Goal: Obtain resource: Download file/media

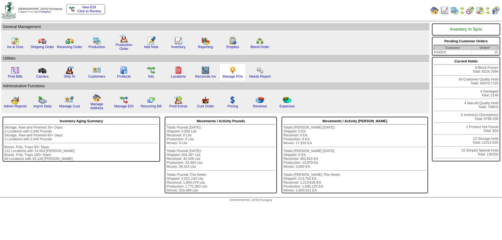
click at [237, 74] on div "Manage POs" at bounding box center [232, 72] width 27 height 18
click at [232, 73] on img at bounding box center [232, 70] width 8 height 8
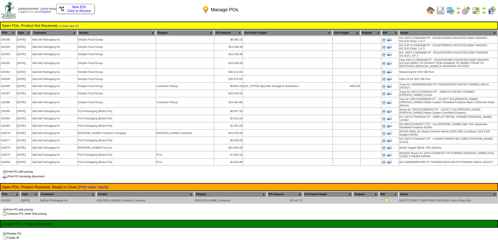
click at [384, 198] on img at bounding box center [386, 200] width 4 height 4
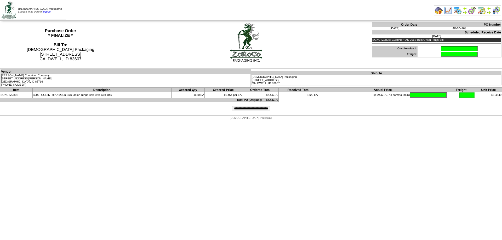
click at [440, 48] on input "text" at bounding box center [458, 48] width 37 height 5
type input "******"
click at [417, 90] on th "Actual Price" at bounding box center [382, 90] width 129 height 4
click at [416, 94] on input "text" at bounding box center [427, 94] width 37 height 5
type input "*******"
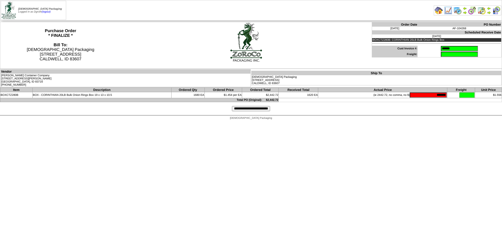
click at [243, 108] on input "**********" at bounding box center [251, 108] width 38 height 5
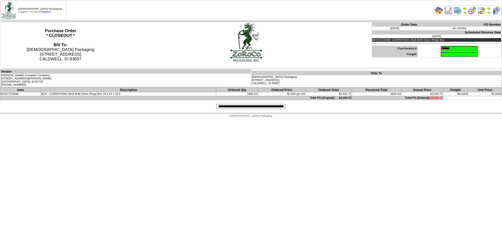
click at [275, 108] on input "**********" at bounding box center [250, 106] width 69 height 5
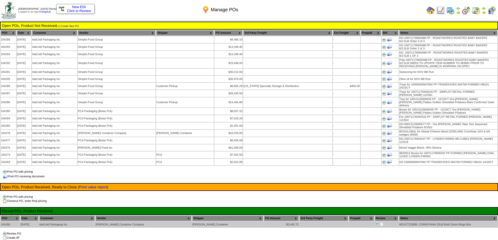
click at [380, 222] on img at bounding box center [382, 224] width 4 height 4
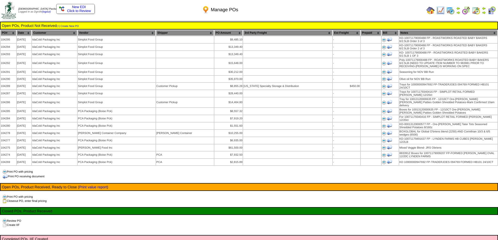
click at [430, 10] on img at bounding box center [430, 10] width 8 height 8
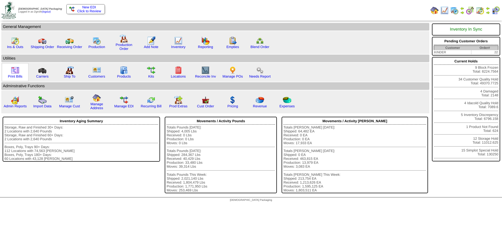
click at [16, 72] on img at bounding box center [15, 70] width 8 height 8
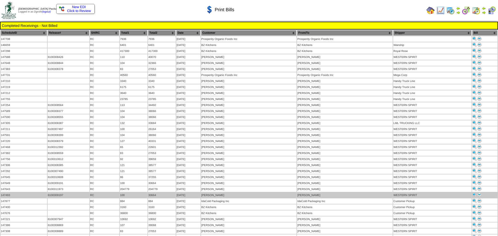
scroll to position [78, 0]
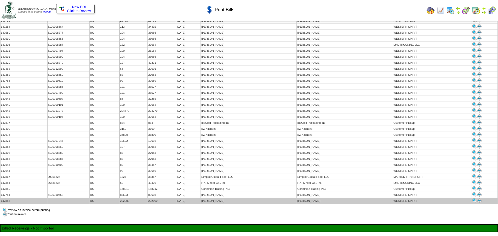
click at [480, 199] on img at bounding box center [479, 201] width 4 height 4
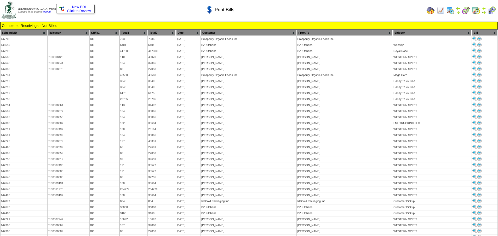
scroll to position [78, 0]
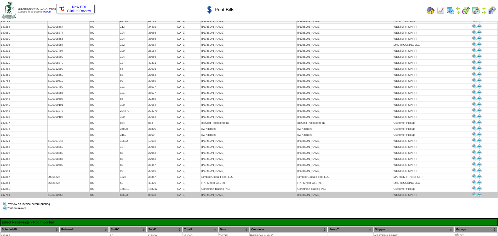
click at [480, 193] on img at bounding box center [479, 195] width 4 height 4
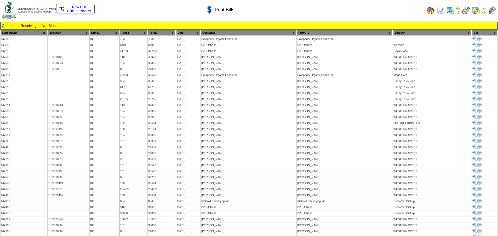
scroll to position [78, 0]
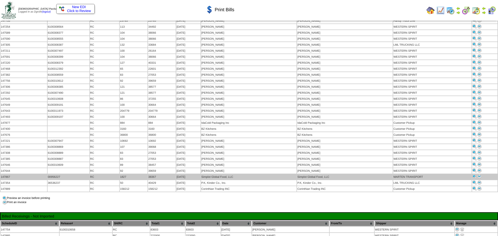
click at [479, 174] on img at bounding box center [479, 176] width 4 height 4
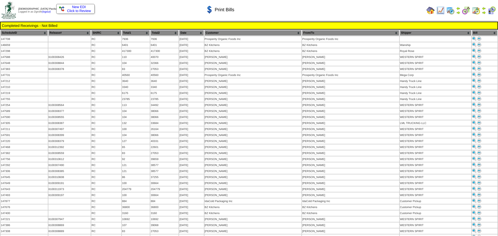
scroll to position [78, 0]
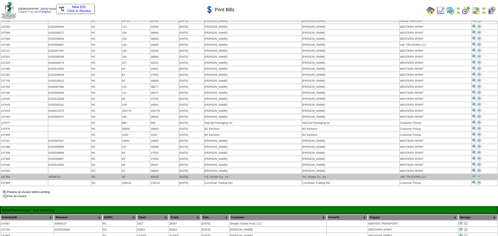
click at [479, 174] on img at bounding box center [479, 176] width 4 height 4
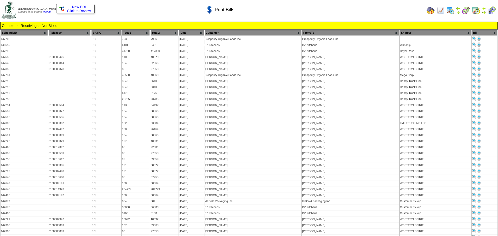
scroll to position [78, 0]
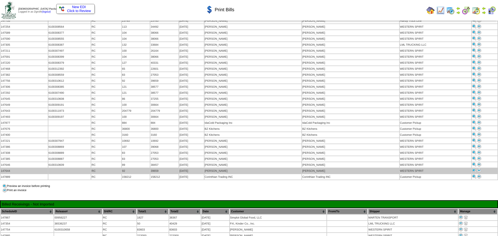
click at [479, 168] on img at bounding box center [479, 170] width 4 height 4
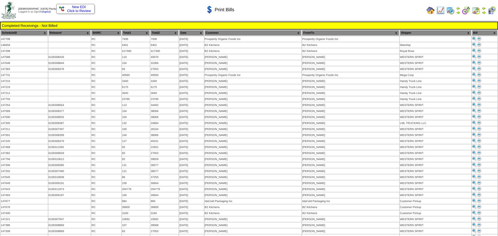
scroll to position [78, 0]
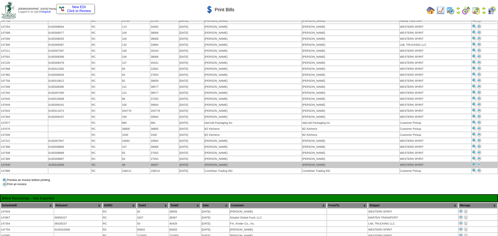
click at [477, 162] on img at bounding box center [479, 164] width 4 height 4
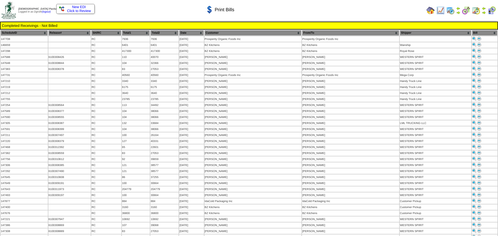
scroll to position [78, 0]
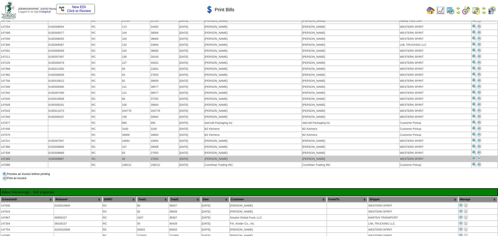
click at [479, 156] on img at bounding box center [479, 158] width 4 height 4
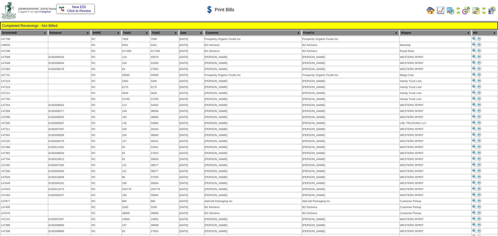
scroll to position [78, 0]
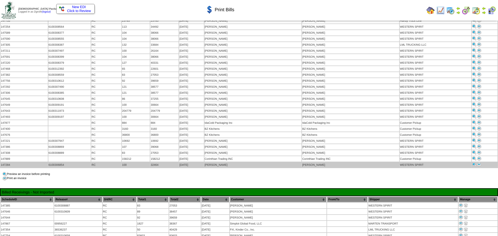
click at [478, 162] on img at bounding box center [479, 164] width 4 height 4
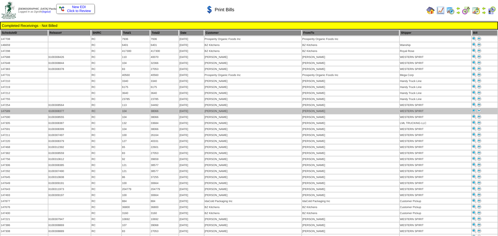
scroll to position [78, 0]
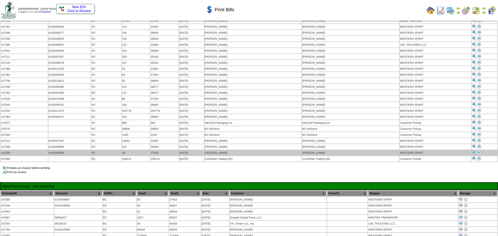
click at [479, 150] on img at bounding box center [479, 152] width 4 height 4
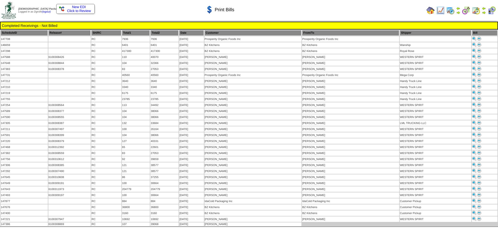
scroll to position [78, 0]
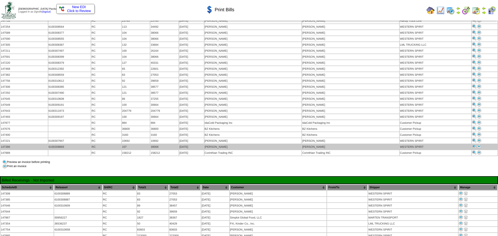
click at [479, 144] on img at bounding box center [479, 146] width 4 height 4
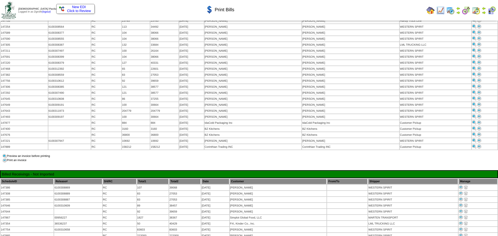
scroll to position [78, 0]
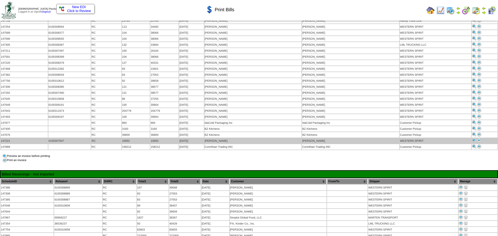
click at [478, 138] on img at bounding box center [479, 140] width 4 height 4
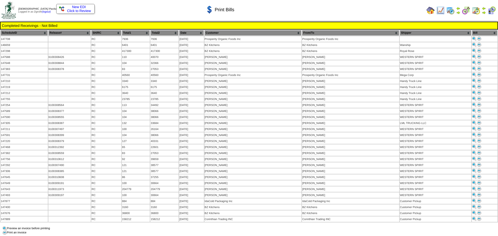
scroll to position [78, 0]
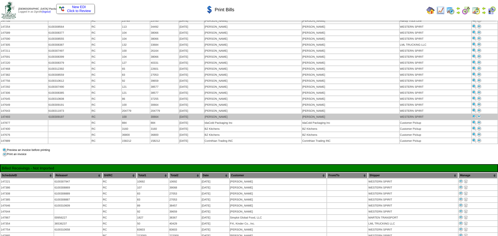
click at [478, 114] on img at bounding box center [479, 116] width 4 height 4
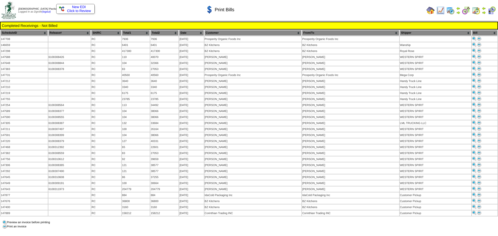
scroll to position [78, 0]
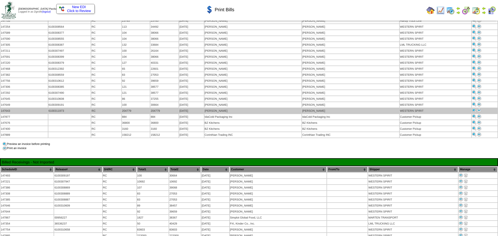
click at [480, 108] on img at bounding box center [479, 110] width 4 height 4
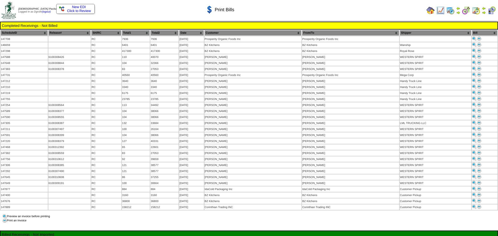
scroll to position [78, 0]
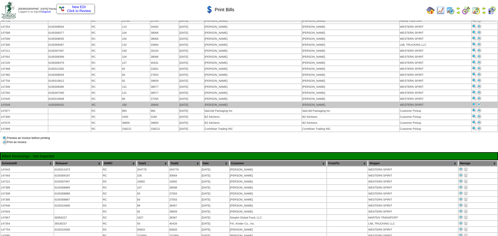
click at [480, 102] on img at bounding box center [479, 104] width 4 height 4
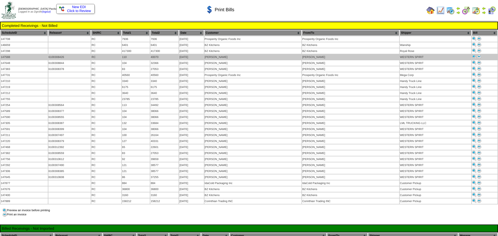
click at [479, 55] on img at bounding box center [479, 57] width 4 height 4
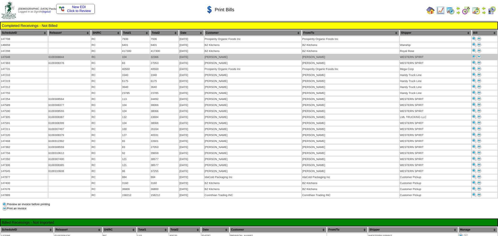
click at [479, 56] on img at bounding box center [479, 57] width 4 height 4
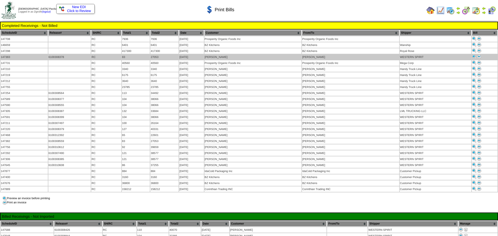
click at [479, 56] on img at bounding box center [479, 57] width 4 height 4
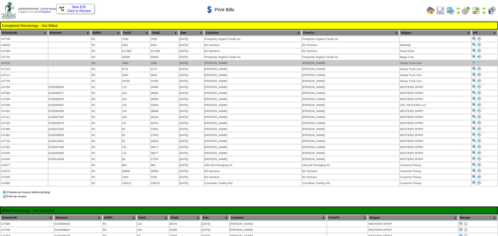
click at [479, 62] on img at bounding box center [479, 63] width 4 height 4
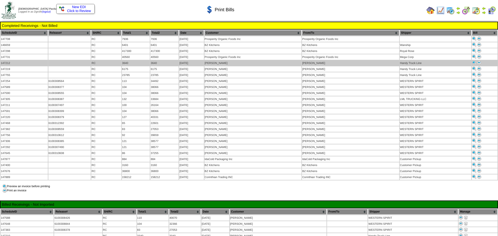
click at [479, 61] on img at bounding box center [479, 63] width 4 height 4
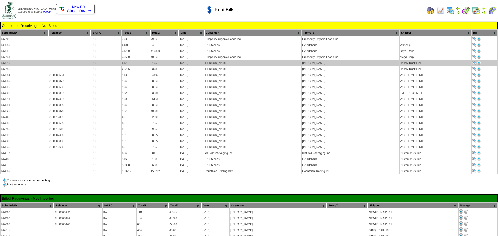
click at [479, 63] on img at bounding box center [479, 63] width 4 height 4
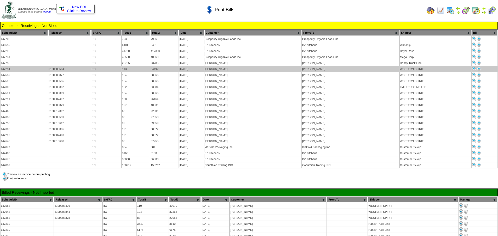
click at [478, 67] on img at bounding box center [479, 69] width 4 height 4
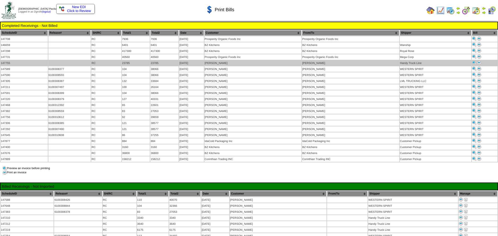
click at [479, 62] on img at bounding box center [479, 63] width 4 height 4
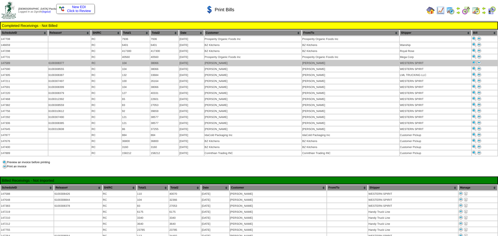
click at [479, 62] on img at bounding box center [479, 63] width 4 height 4
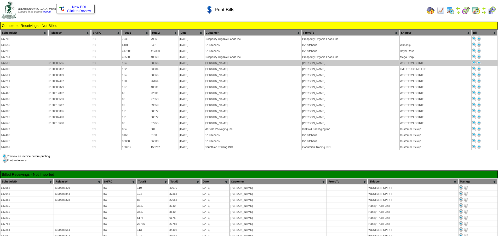
click at [478, 61] on img at bounding box center [479, 63] width 4 height 4
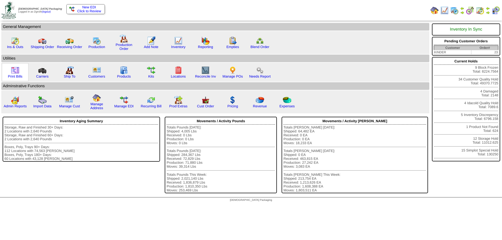
click at [15, 69] on img at bounding box center [15, 70] width 8 height 8
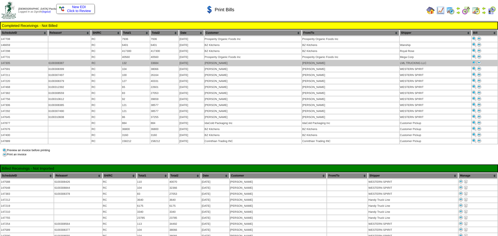
click at [478, 61] on img at bounding box center [479, 63] width 4 height 4
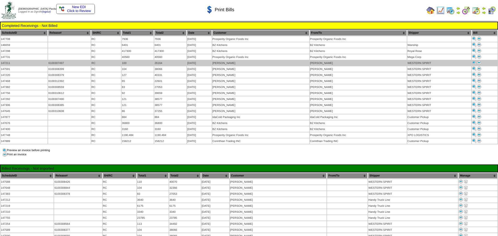
click at [478, 61] on img at bounding box center [479, 63] width 4 height 4
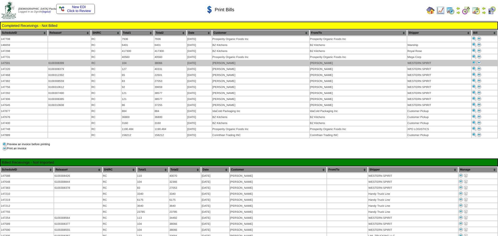
click at [479, 61] on img at bounding box center [479, 63] width 4 height 4
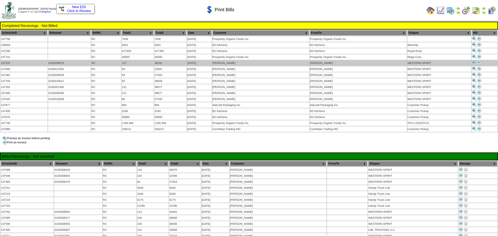
click at [478, 62] on img at bounding box center [479, 63] width 4 height 4
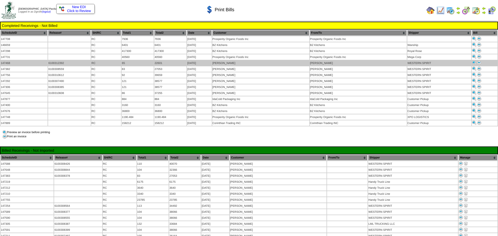
click at [480, 63] on img at bounding box center [479, 63] width 4 height 4
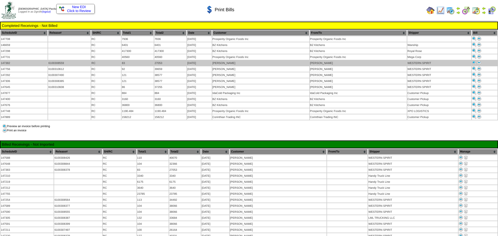
click at [478, 62] on img at bounding box center [479, 63] width 4 height 4
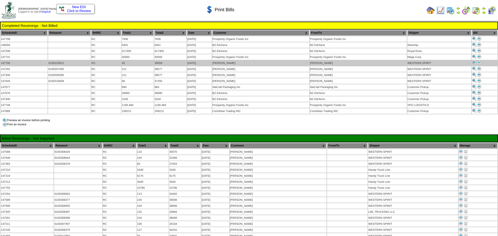
click at [478, 62] on img at bounding box center [479, 63] width 4 height 4
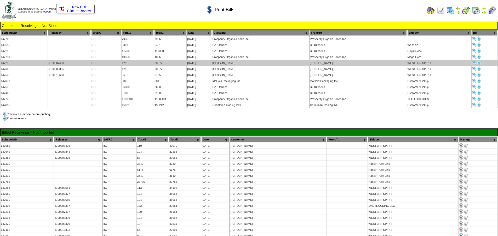
click at [479, 61] on img at bounding box center [479, 63] width 4 height 4
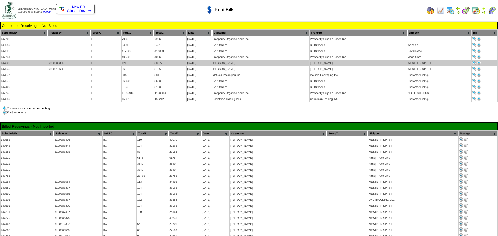
click at [479, 61] on img at bounding box center [479, 63] width 4 height 4
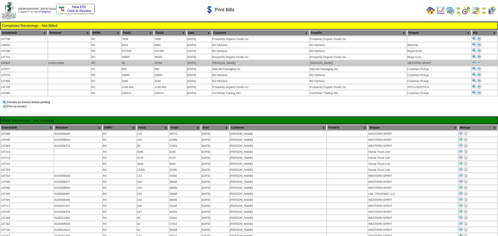
click at [477, 61] on img at bounding box center [479, 63] width 4 height 4
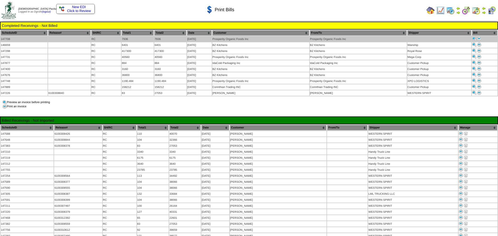
click at [480, 38] on img at bounding box center [479, 39] width 4 height 4
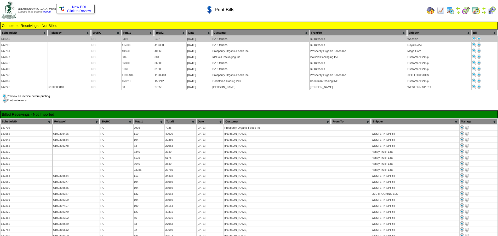
click at [479, 38] on img at bounding box center [479, 39] width 4 height 4
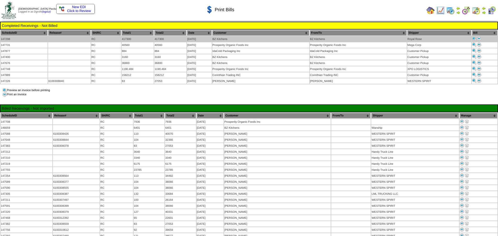
click at [480, 38] on img at bounding box center [479, 39] width 4 height 4
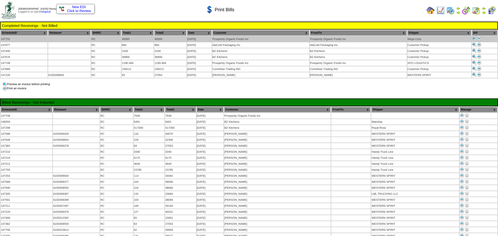
click at [478, 39] on img at bounding box center [479, 39] width 4 height 4
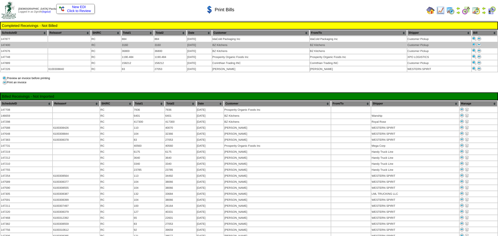
click at [479, 45] on img at bounding box center [479, 45] width 4 height 4
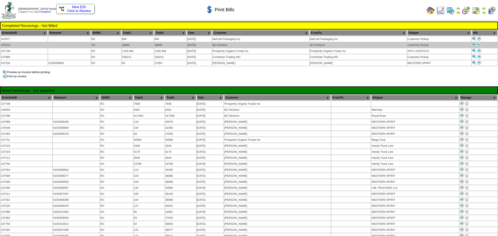
click at [479, 45] on img at bounding box center [479, 45] width 4 height 4
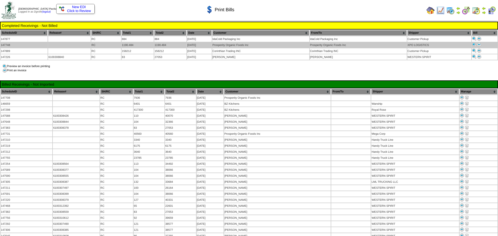
click at [480, 44] on img at bounding box center [479, 45] width 4 height 4
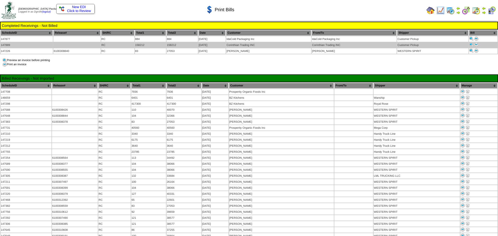
click at [475, 44] on img at bounding box center [476, 45] width 4 height 4
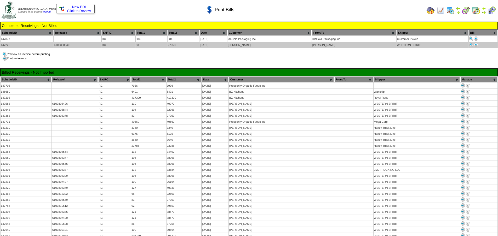
click at [476, 45] on img at bounding box center [476, 45] width 4 height 4
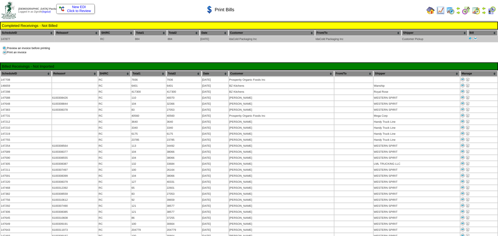
click at [470, 39] on img at bounding box center [470, 39] width 4 height 4
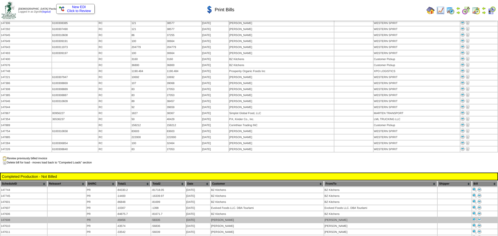
scroll to position [261, 0]
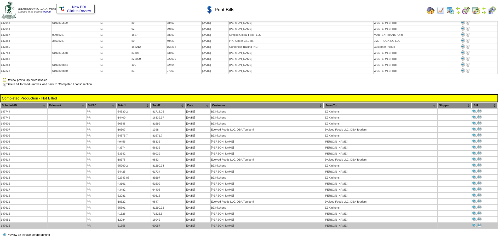
click at [479, 223] on img at bounding box center [479, 225] width 4 height 4
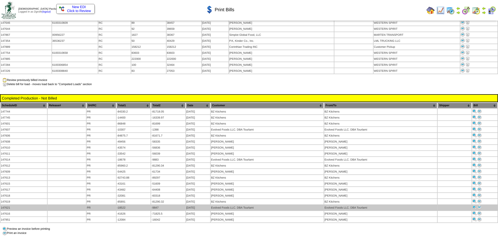
scroll to position [261, 0]
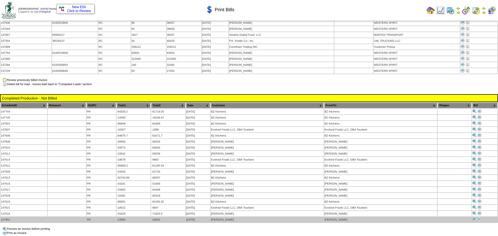
click at [480, 217] on img at bounding box center [479, 219] width 4 height 4
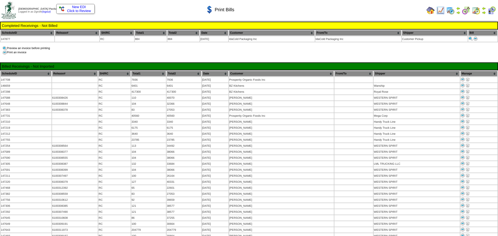
scroll to position [261, 0]
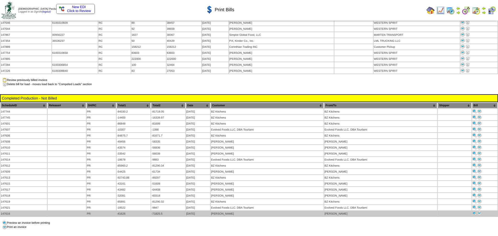
click at [479, 211] on img at bounding box center [479, 213] width 4 height 4
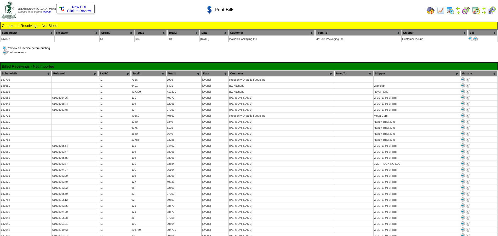
scroll to position [261, 0]
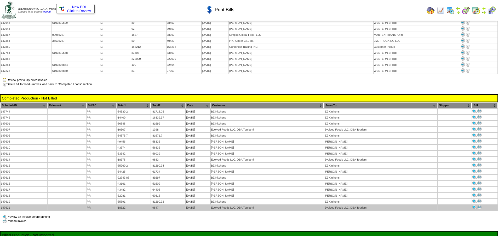
click at [478, 205] on img at bounding box center [479, 207] width 4 height 4
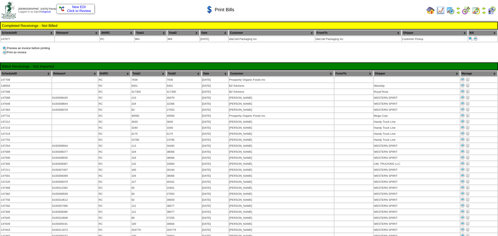
scroll to position [261, 0]
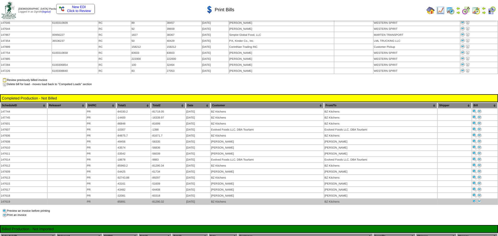
click at [479, 199] on img at bounding box center [479, 201] width 4 height 4
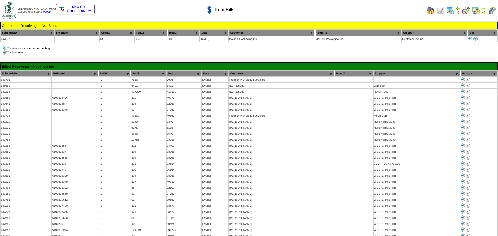
scroll to position [261, 0]
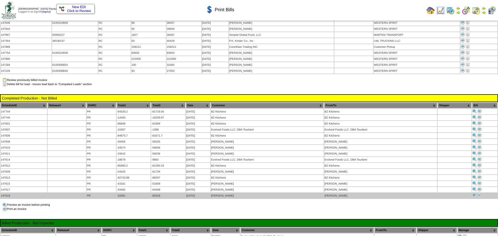
click at [479, 193] on img at bounding box center [479, 195] width 4 height 4
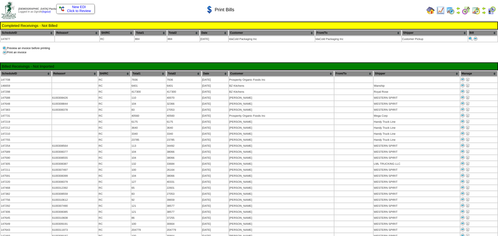
scroll to position [261, 0]
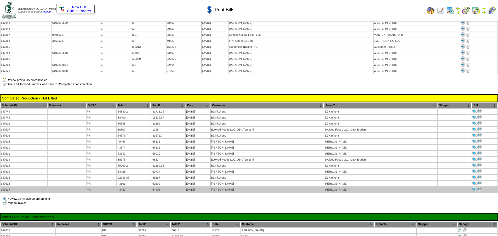
click at [480, 187] on img at bounding box center [479, 189] width 4 height 4
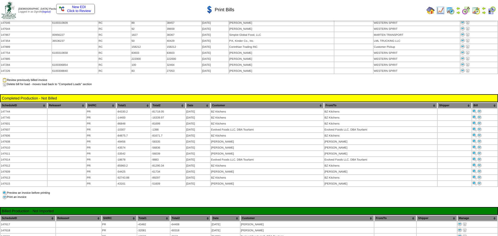
scroll to position [261, 0]
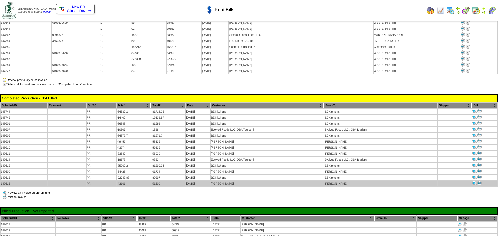
click at [479, 181] on img at bounding box center [479, 183] width 4 height 4
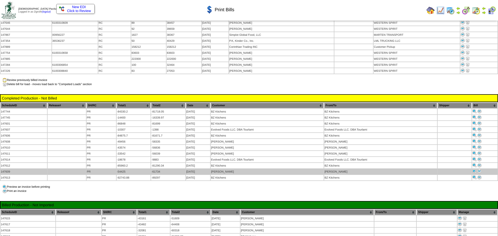
scroll to position [261, 0]
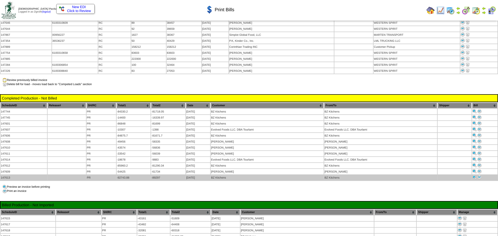
click at [479, 175] on img at bounding box center [479, 177] width 4 height 4
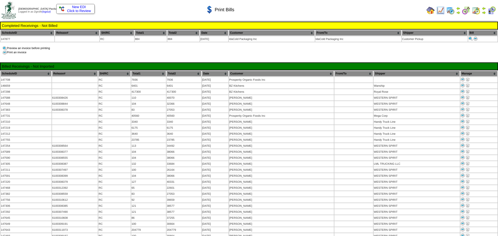
scroll to position [261, 0]
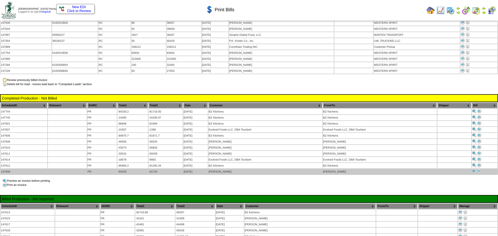
click at [479, 169] on img at bounding box center [479, 171] width 4 height 4
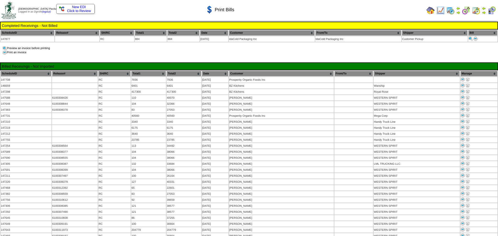
scroll to position [261, 0]
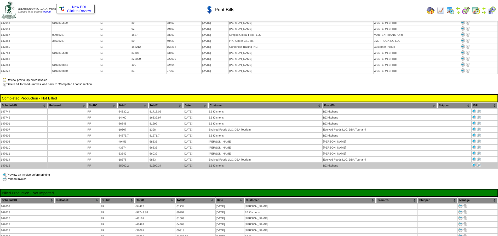
click at [479, 163] on img at bounding box center [479, 165] width 4 height 4
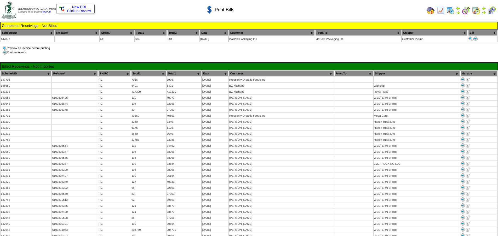
scroll to position [261, 0]
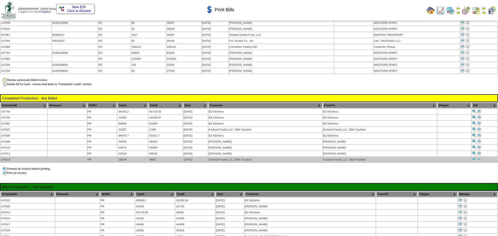
click at [478, 157] on img at bounding box center [479, 159] width 4 height 4
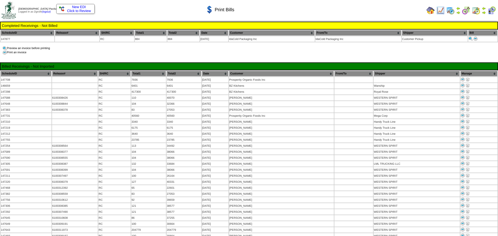
scroll to position [261, 0]
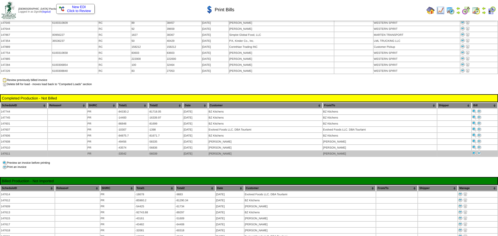
click at [479, 151] on img at bounding box center [479, 153] width 4 height 4
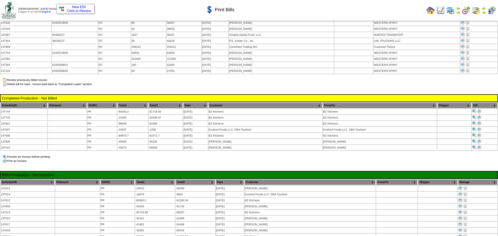
scroll to position [261, 0]
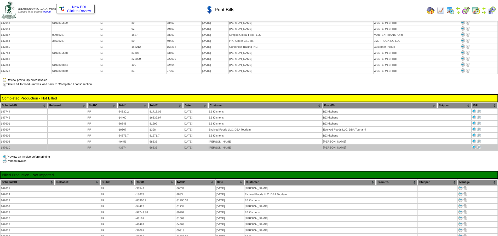
click at [479, 145] on img at bounding box center [479, 147] width 4 height 4
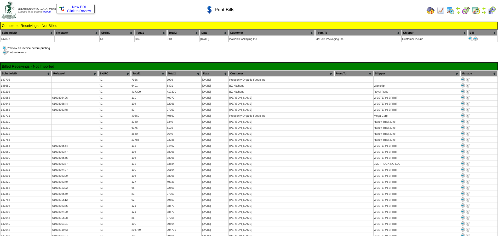
scroll to position [261, 0]
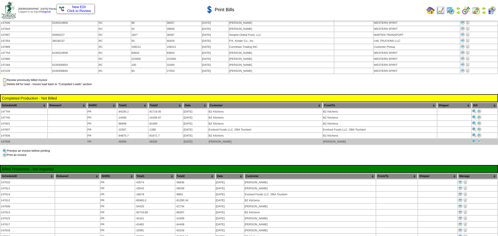
click at [478, 139] on img at bounding box center [479, 141] width 4 height 4
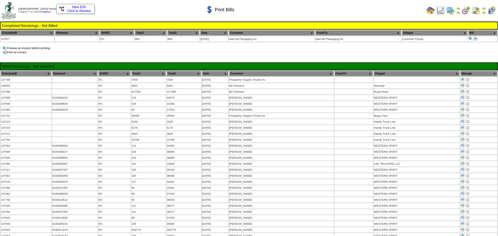
scroll to position [261, 0]
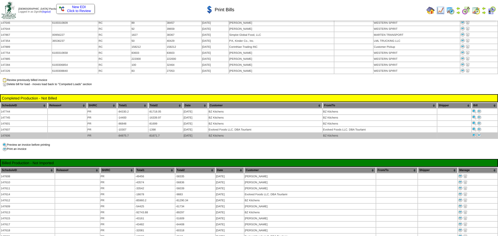
click at [479, 133] on img at bounding box center [479, 135] width 4 height 4
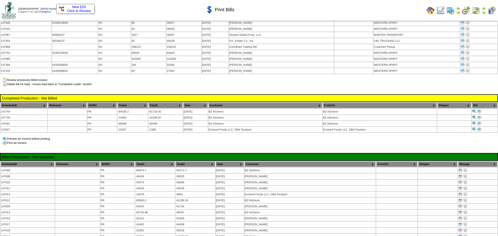
scroll to position [261, 0]
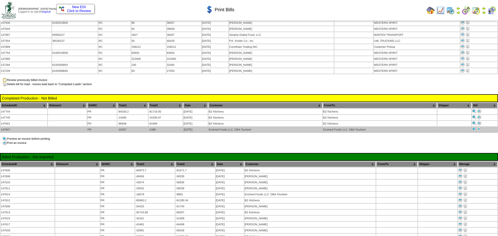
click at [478, 127] on img at bounding box center [479, 129] width 4 height 4
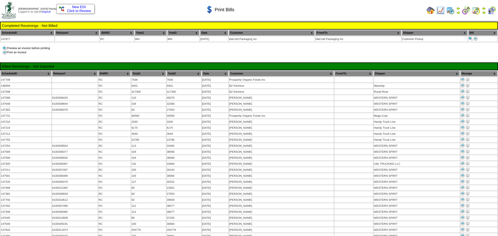
scroll to position [261, 0]
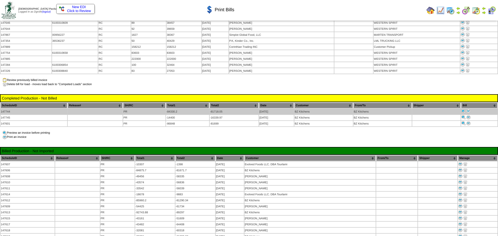
click at [467, 109] on img at bounding box center [468, 111] width 4 height 4
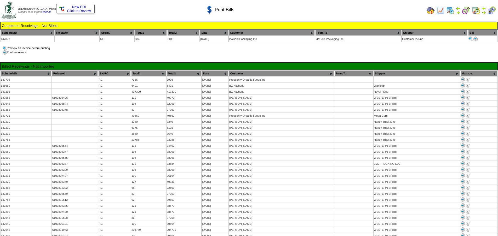
scroll to position [261, 0]
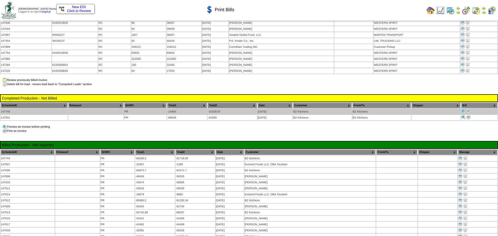
click at [467, 109] on img at bounding box center [468, 111] width 4 height 4
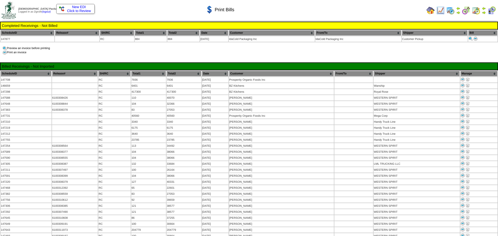
scroll to position [261, 0]
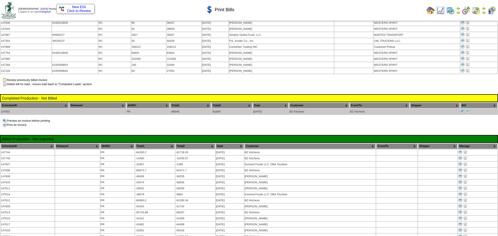
click at [469, 109] on img at bounding box center [467, 111] width 4 height 4
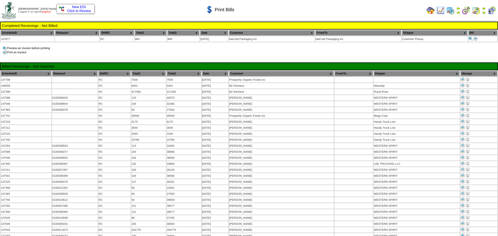
click at [49, 12] on link "(logout)" at bounding box center [46, 11] width 9 height 3
